Goal: Task Accomplishment & Management: Use online tool/utility

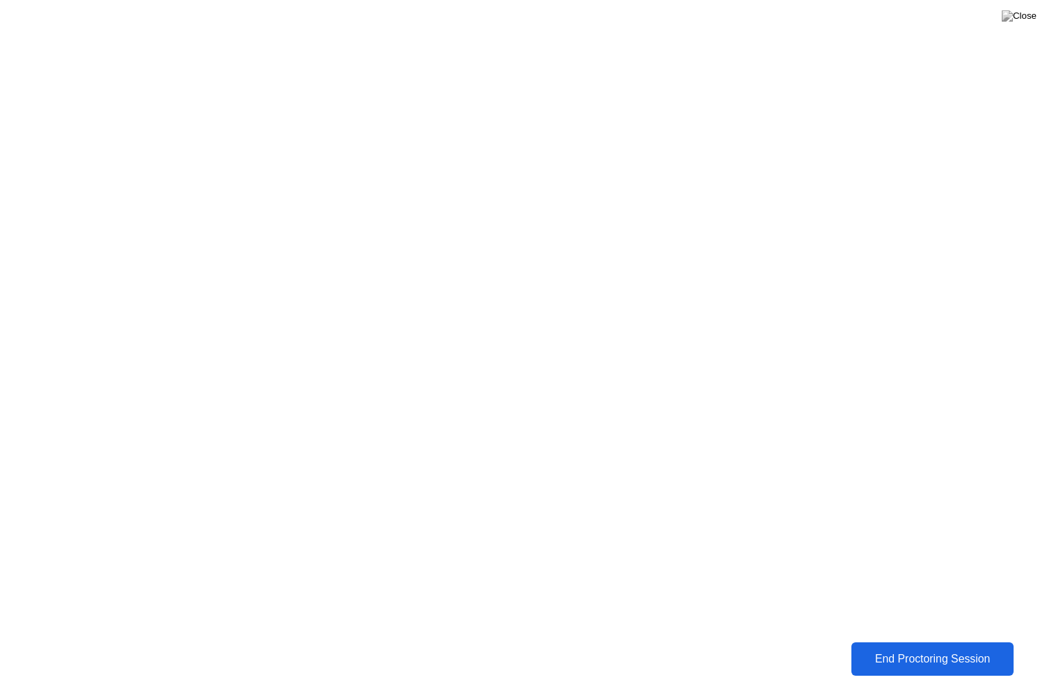
click at [872, 664] on div "End Proctoring Session" at bounding box center [932, 659] width 154 height 13
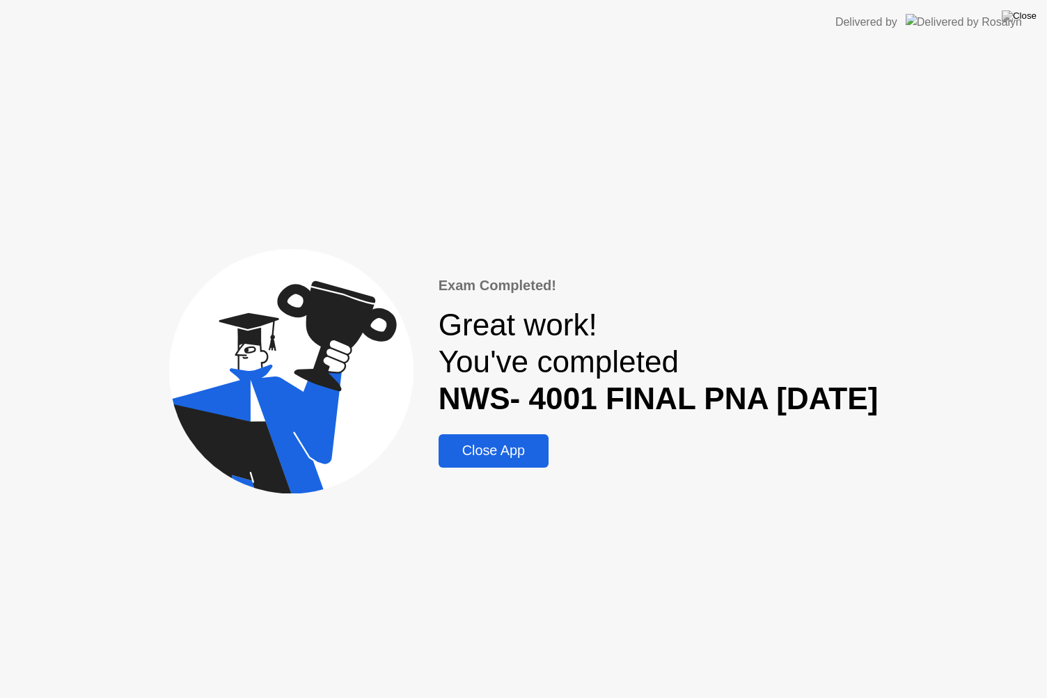
click at [491, 443] on div "Close App" at bounding box center [494, 451] width 102 height 16
